Goal: Task Accomplishment & Management: Manage account settings

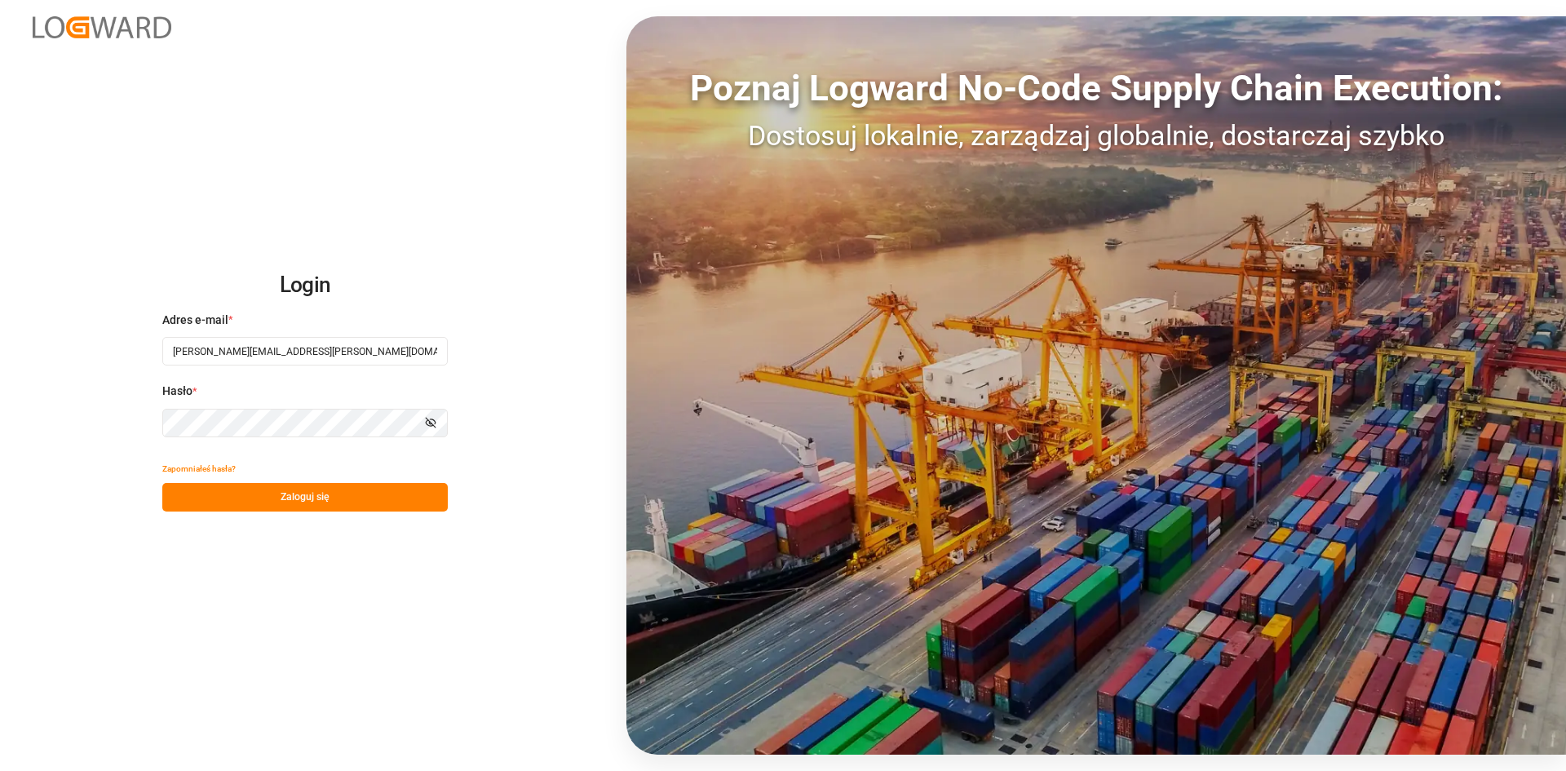
drag, startPoint x: 382, startPoint y: 352, endPoint x: 134, endPoint y: 351, distance: 248.0
click at [134, 351] on div "Login Adres e-mail * tobiasz.wasowski@everest-transport.pl Hasło * Pokaż hasło …" at bounding box center [783, 385] width 1566 height 771
paste input "jakub.klimarczyk"
type input "[PERSON_NAME][EMAIL_ADDRESS][DOMAIN_NAME]"
click at [182, 564] on div "Login Adres e-mail * jakub.klimarczyk@everest-transport.pl Hasło * Pokaż hasło …" at bounding box center [783, 385] width 1566 height 771
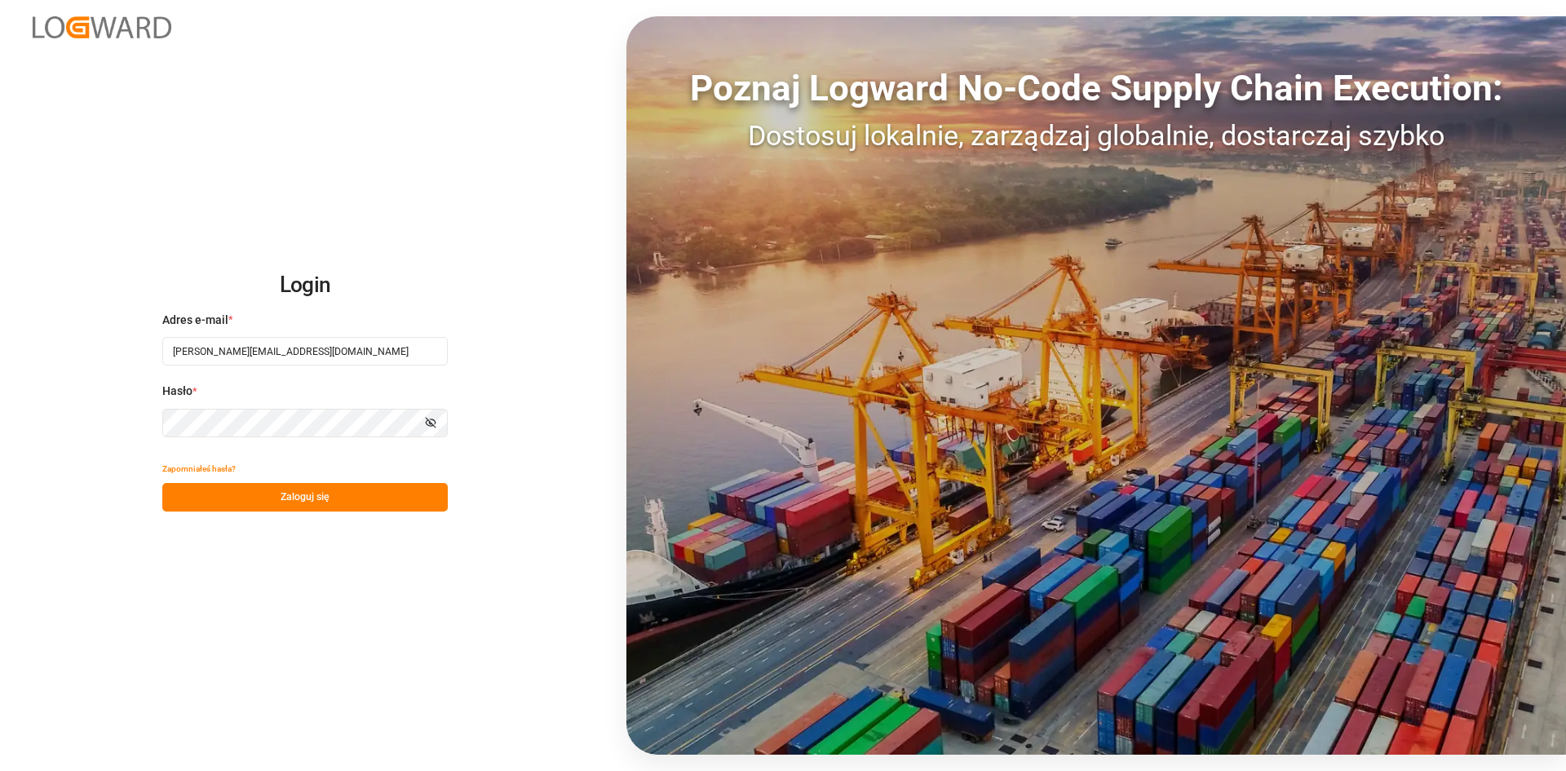
click at [215, 503] on button "Zaloguj się" at bounding box center [304, 497] width 285 height 29
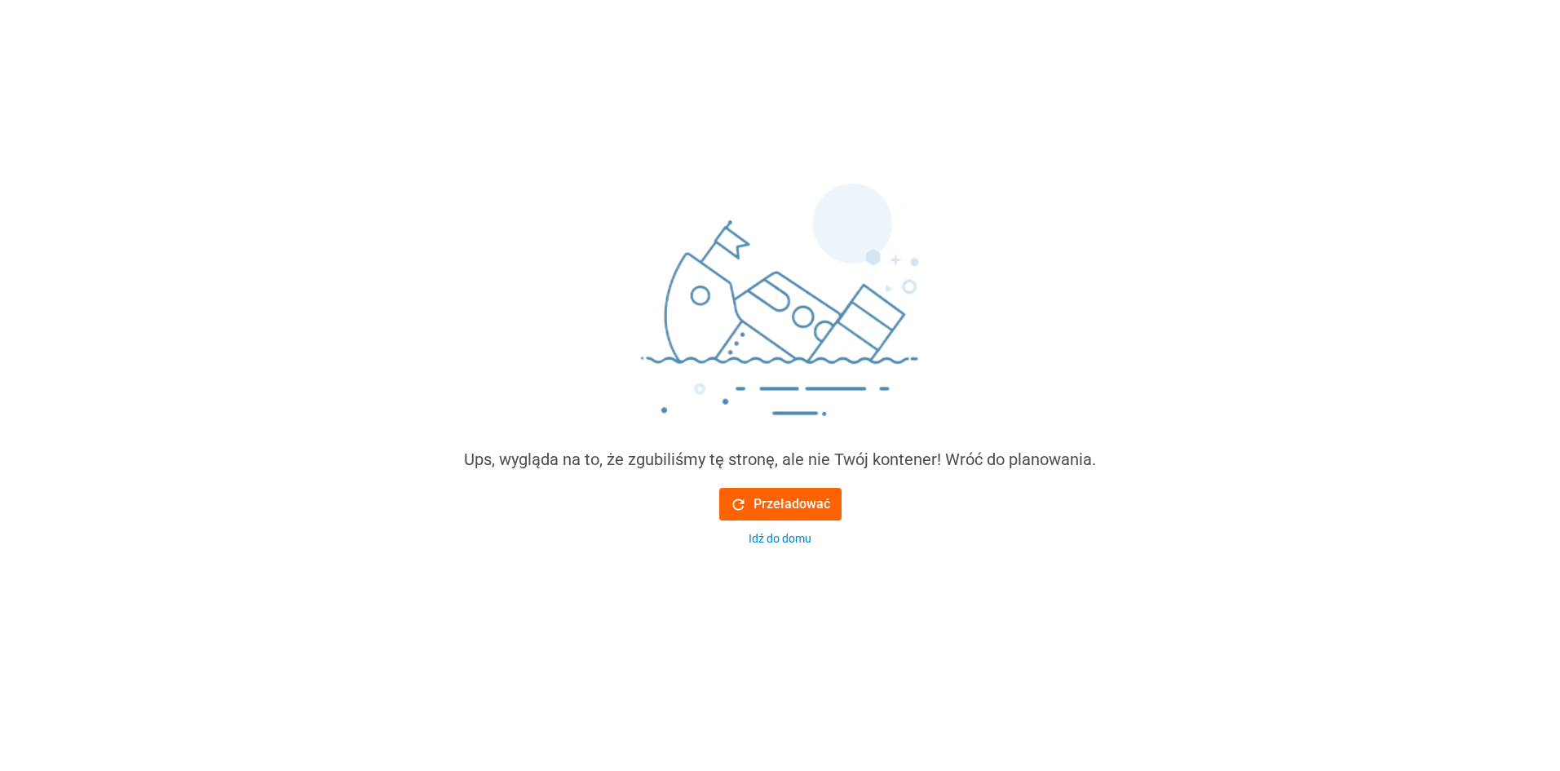
click at [794, 503] on font "Przeładować" at bounding box center [792, 503] width 77 height 15
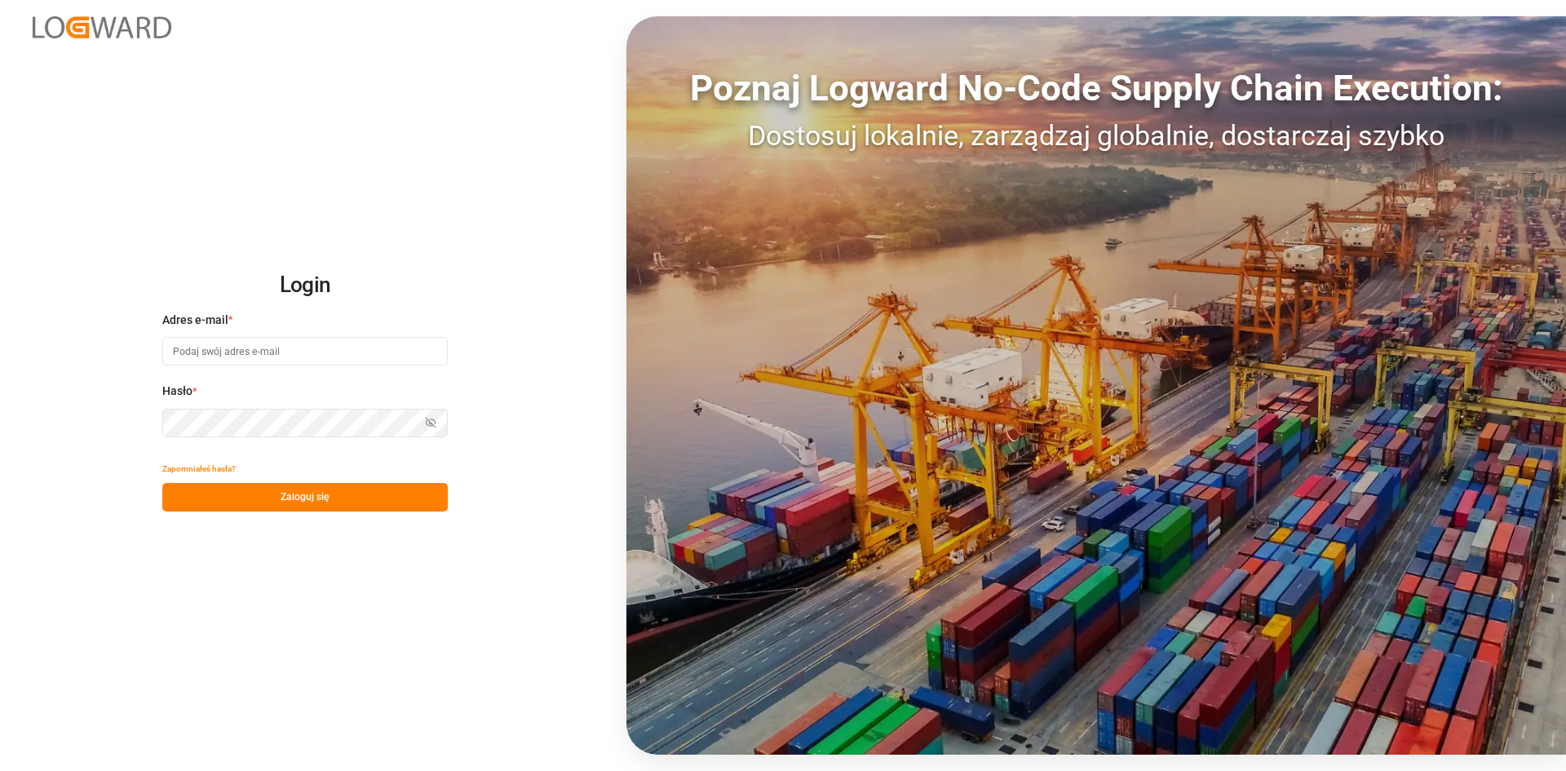
type input "[PERSON_NAME][EMAIL_ADDRESS][DOMAIN_NAME]"
click at [295, 493] on font "Zaloguj się" at bounding box center [305, 496] width 49 height 11
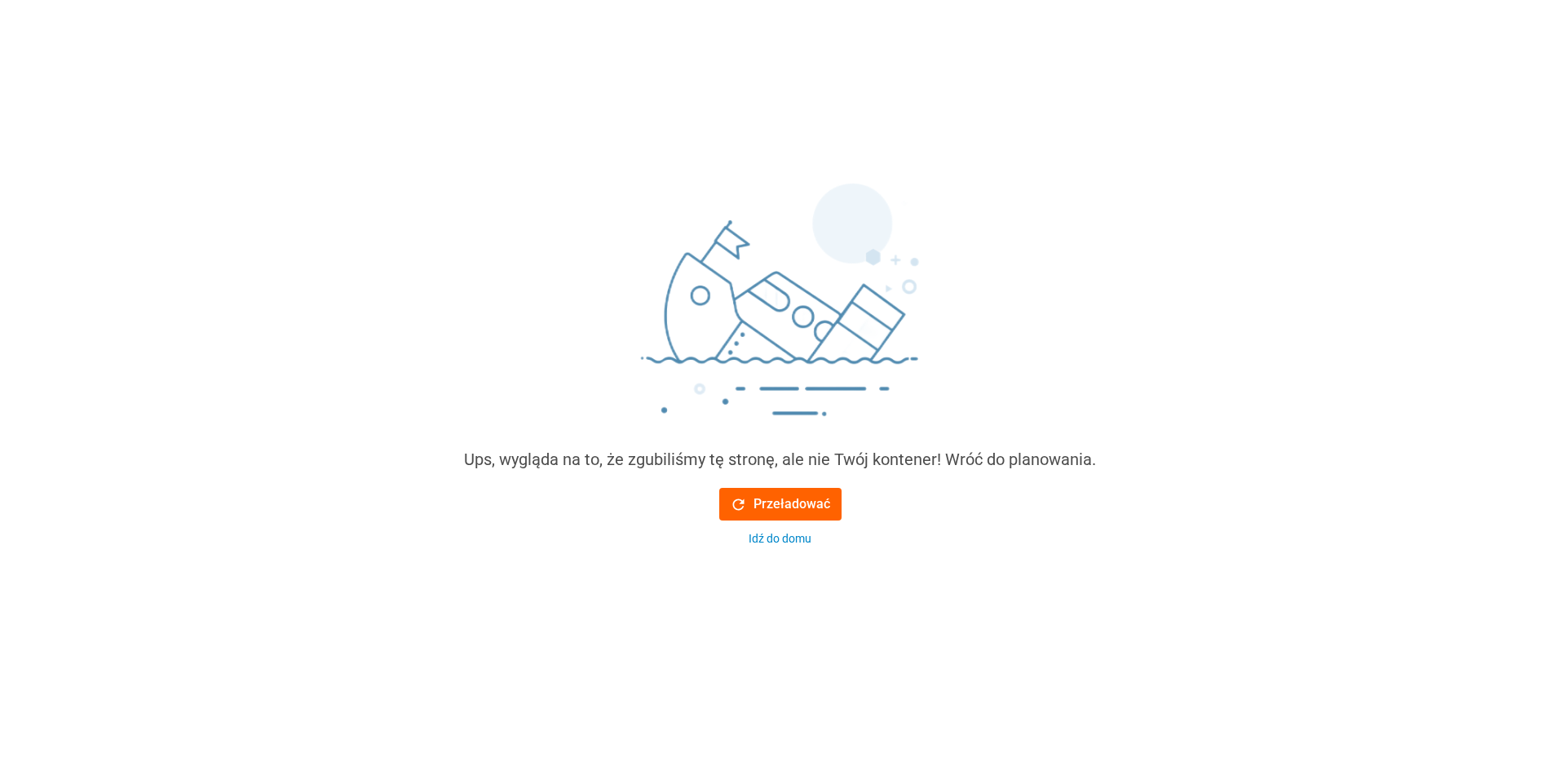
click at [798, 500] on font "Przeładować" at bounding box center [792, 503] width 77 height 15
